Goal: Task Accomplishment & Management: Manage account settings

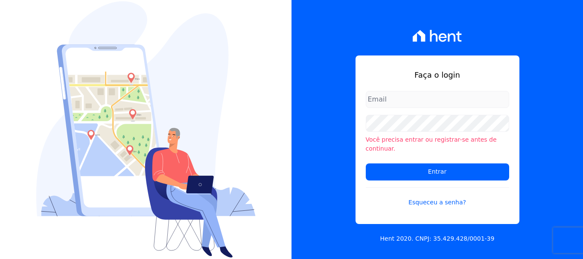
type input "[EMAIL_ADDRESS][DOMAIN_NAME]"
click at [438, 101] on input "[EMAIL_ADDRESS][DOMAIN_NAME]" at bounding box center [437, 99] width 143 height 17
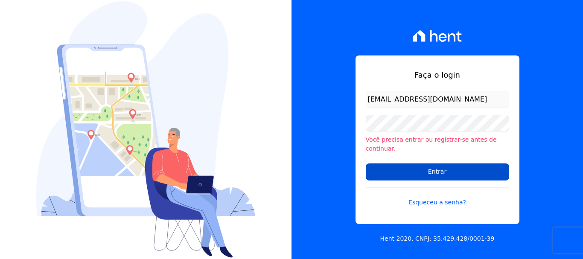
click at [410, 169] on input "Entrar" at bounding box center [437, 171] width 143 height 17
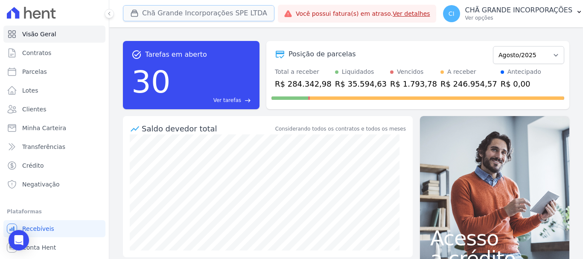
click at [163, 16] on button "Chã Grande Incorporações SPE LTDA" at bounding box center [198, 13] width 151 height 16
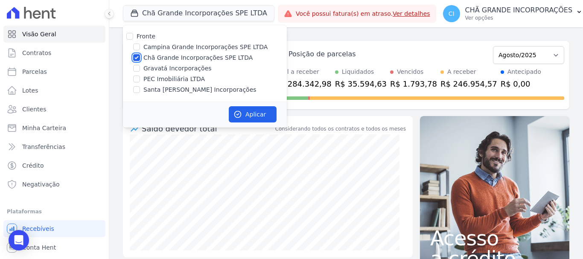
click at [136, 59] on input "Chã Grande Incorporações SPE LTDA" at bounding box center [136, 57] width 7 height 7
checkbox input "false"
click at [134, 47] on input "Campina Grande Incorporações SPE LTDA" at bounding box center [136, 47] width 7 height 7
checkbox input "true"
click at [265, 120] on button "Aplicar" at bounding box center [253, 114] width 48 height 16
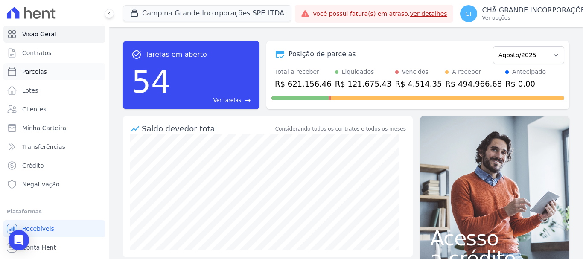
click at [37, 70] on span "Parcelas" at bounding box center [34, 71] width 25 height 9
select select
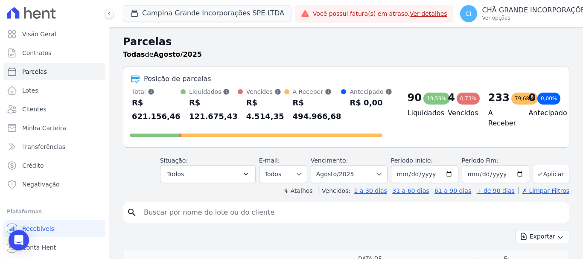
click at [190, 217] on input "search" at bounding box center [352, 212] width 427 height 17
click at [201, 215] on input "search" at bounding box center [352, 212] width 427 height 17
type input "eduardo ramos"
select select
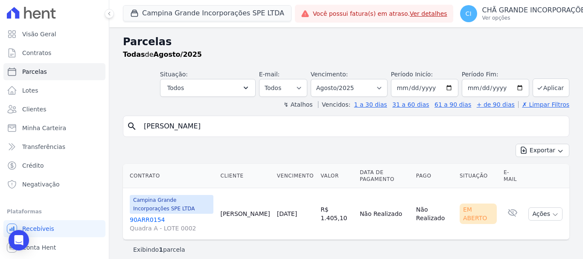
scroll to position [7, 0]
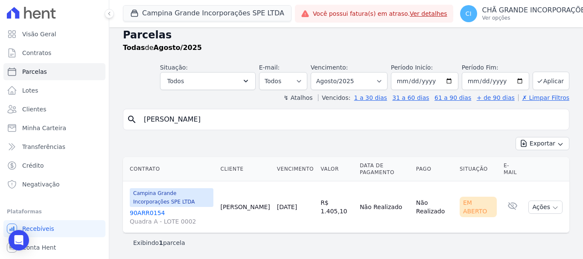
click at [139, 213] on link "90ARR0154 Quadra A - LOTE 0002" at bounding box center [172, 217] width 84 height 17
